Goal: Navigation & Orientation: Find specific page/section

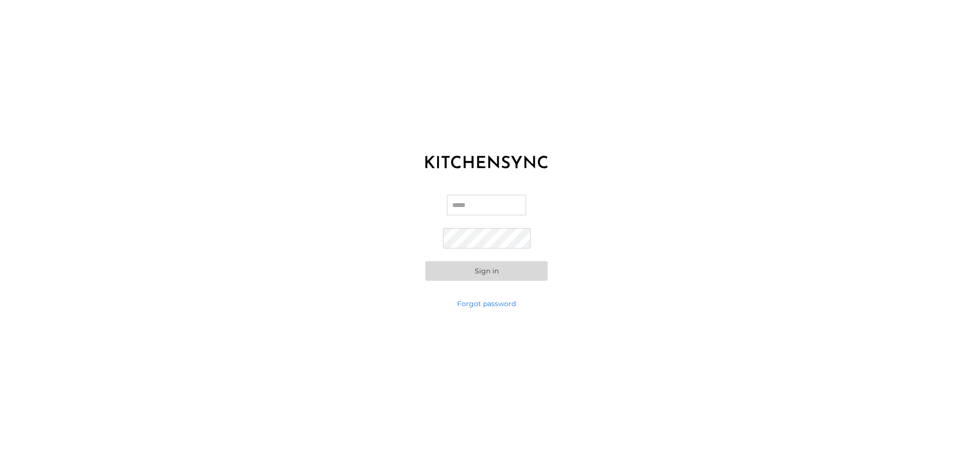
click at [477, 206] on input "Email" at bounding box center [486, 205] width 79 height 21
type input "**********"
click at [501, 270] on button "Sign in" at bounding box center [486, 271] width 122 height 20
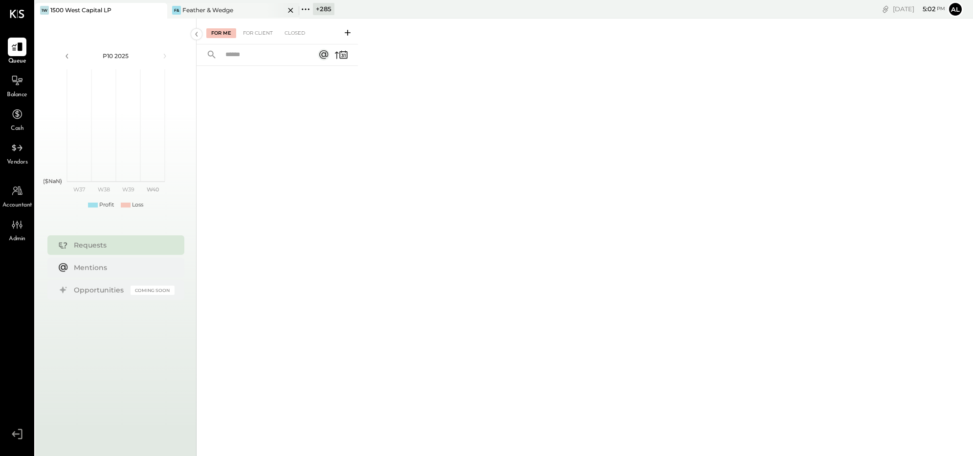
click at [189, 6] on div "Feather & Wedge" at bounding box center [207, 10] width 51 height 8
